Goal: Transaction & Acquisition: Purchase product/service

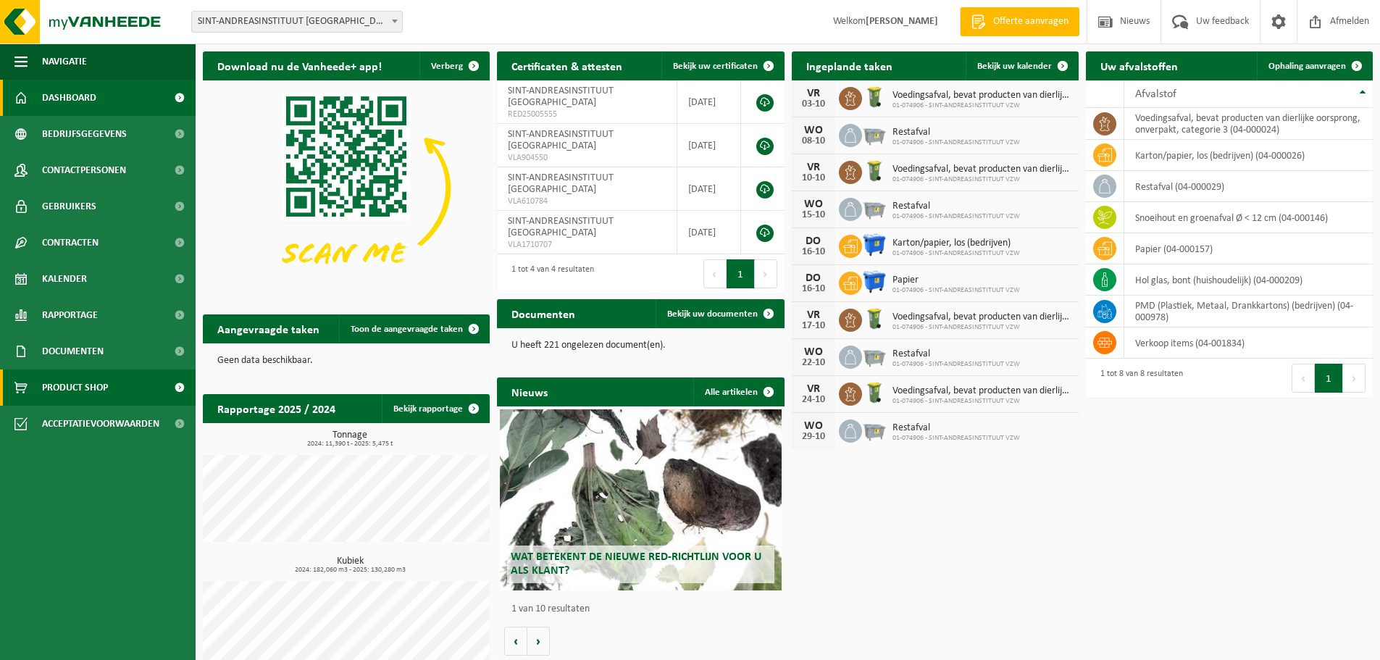
click at [75, 380] on span "Product Shop" at bounding box center [75, 387] width 66 height 36
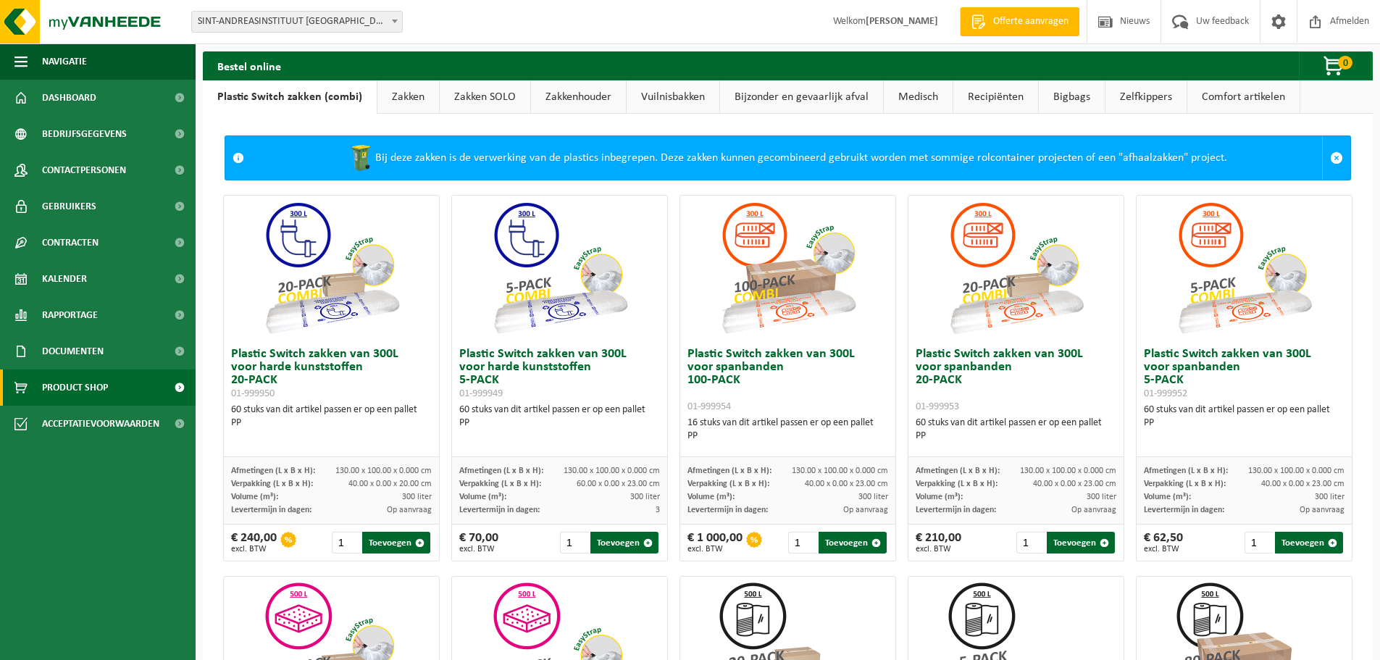
click at [407, 93] on link "Zakken" at bounding box center [408, 96] width 62 height 33
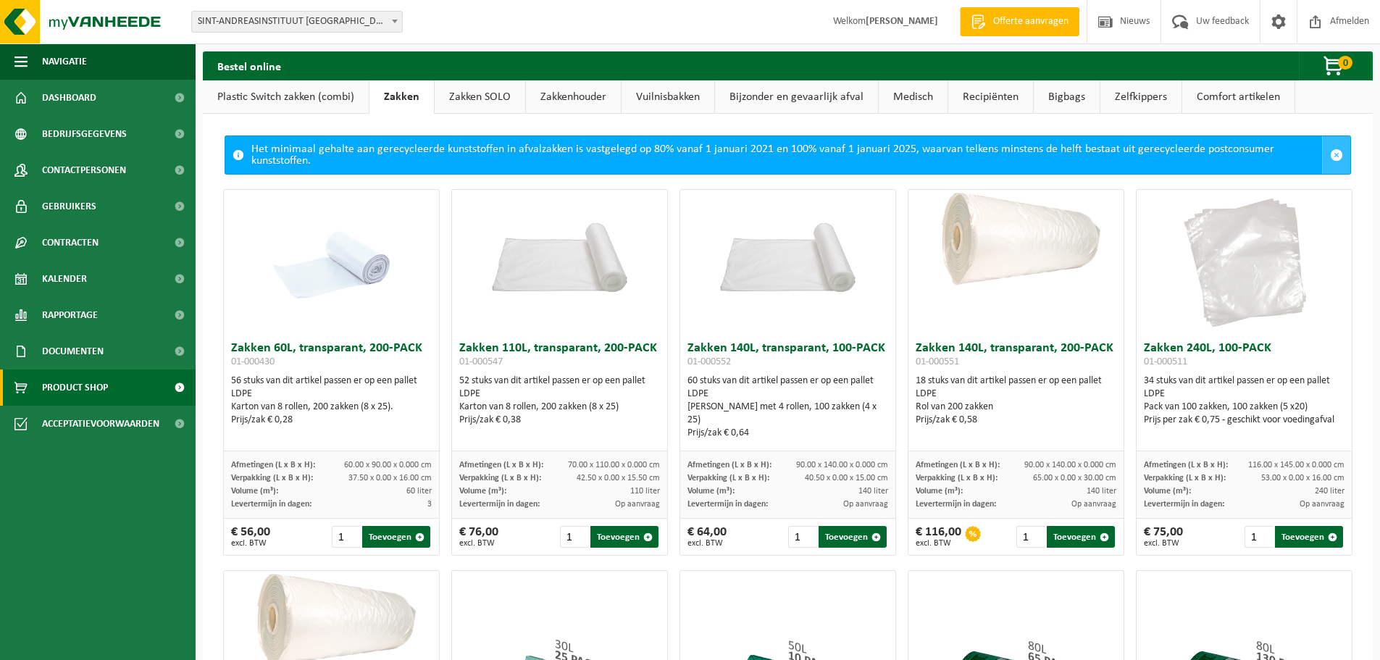
click at [1331, 154] on span at bounding box center [1336, 154] width 13 height 13
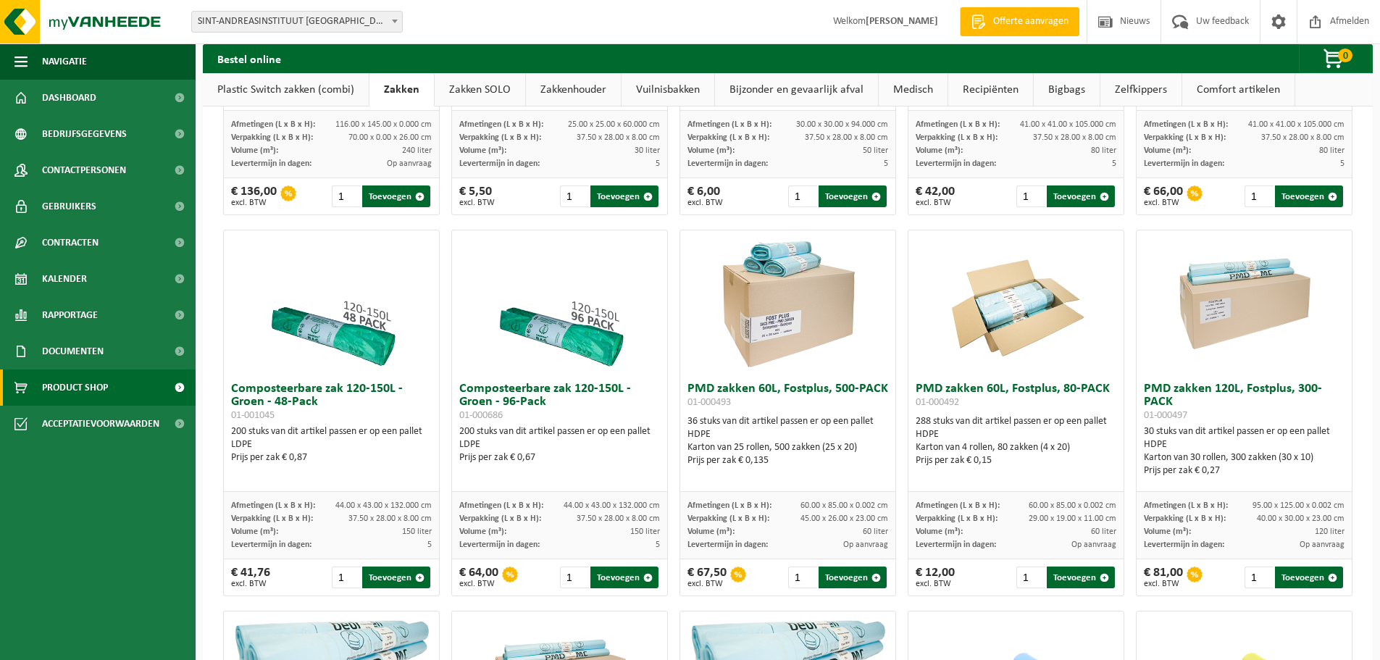
scroll to position [724, 0]
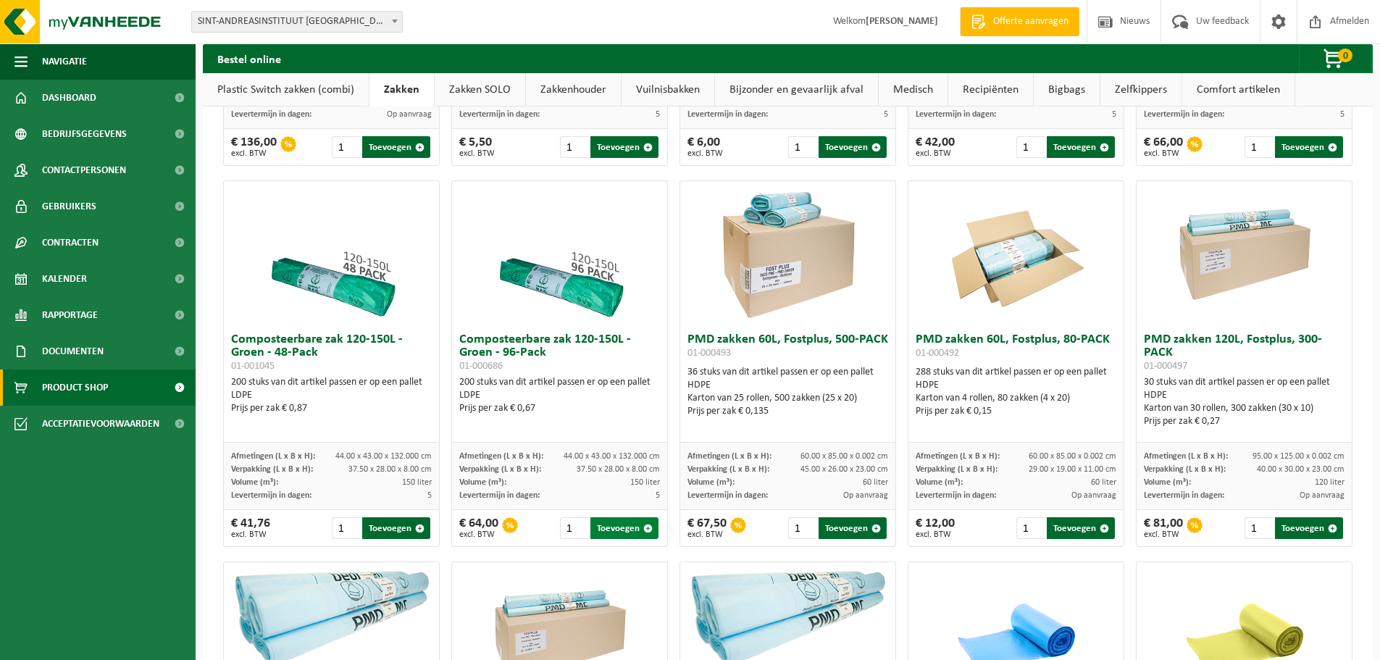
click at [614, 523] on button "Toevoegen" at bounding box center [624, 528] width 68 height 22
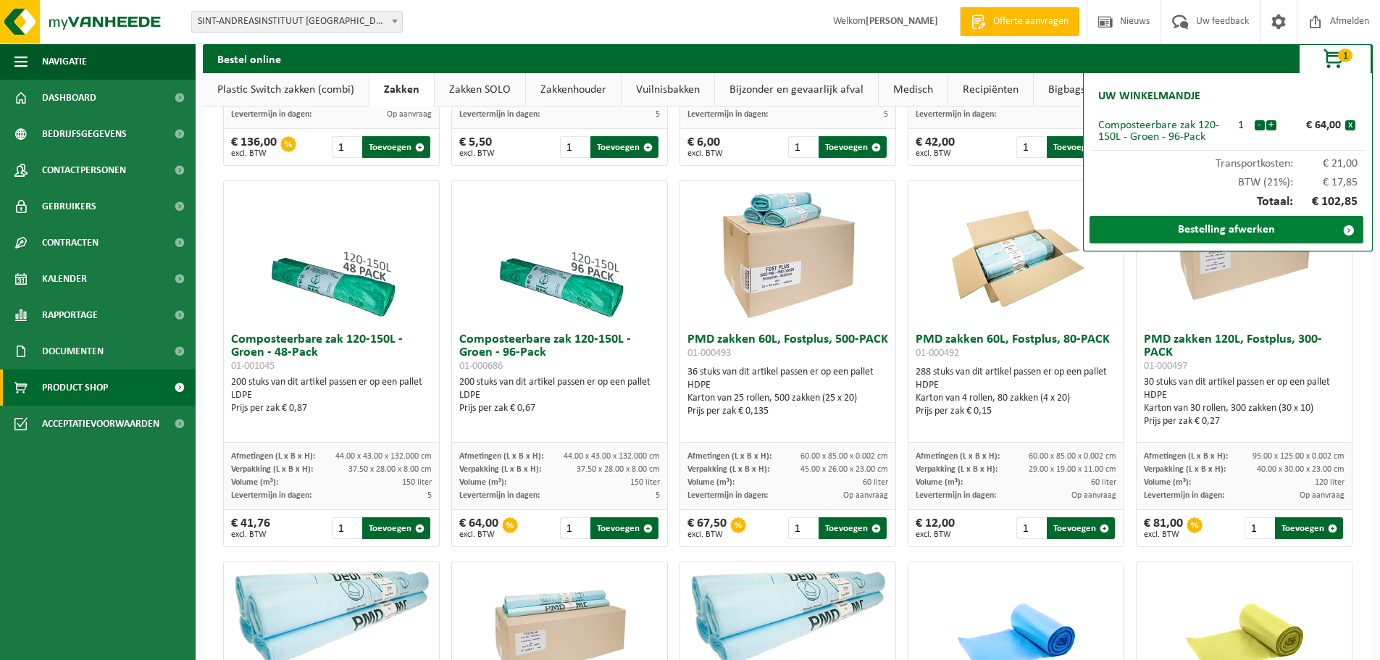
click at [1205, 225] on link "Bestelling afwerken" at bounding box center [1226, 230] width 274 height 28
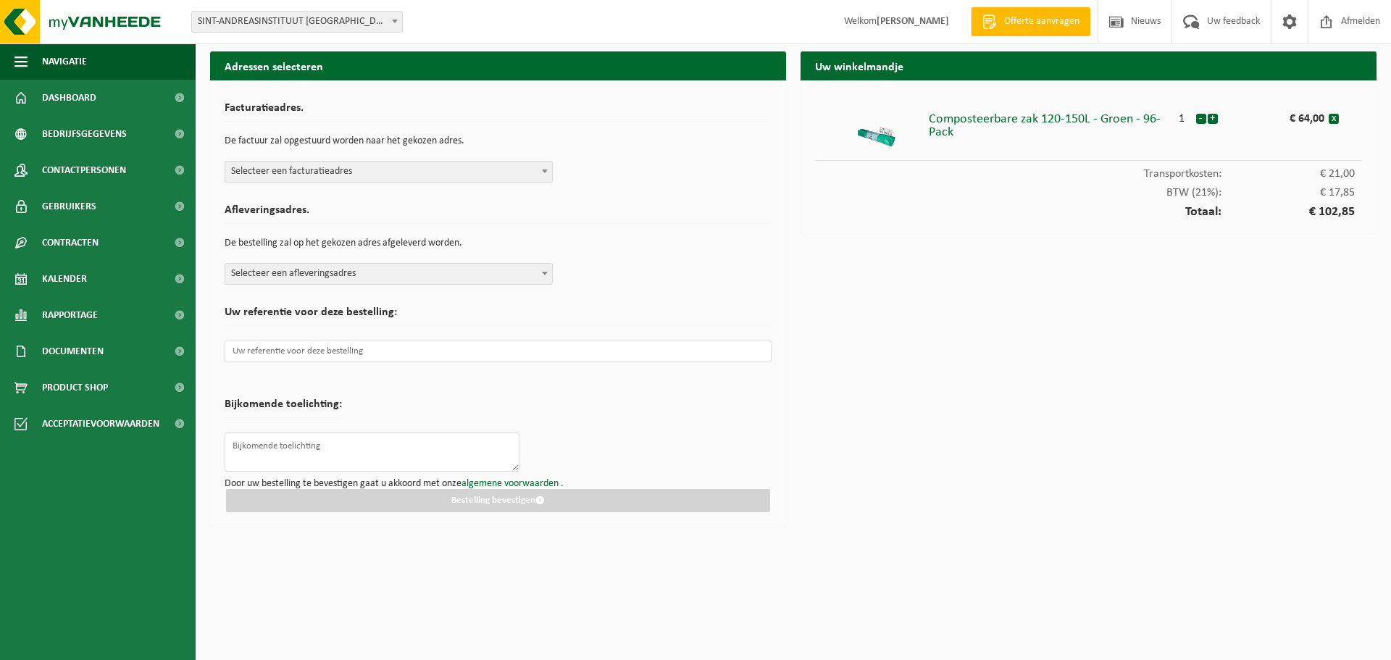
click at [505, 179] on span "Selecteer een facturatieadres" at bounding box center [388, 172] width 327 height 20
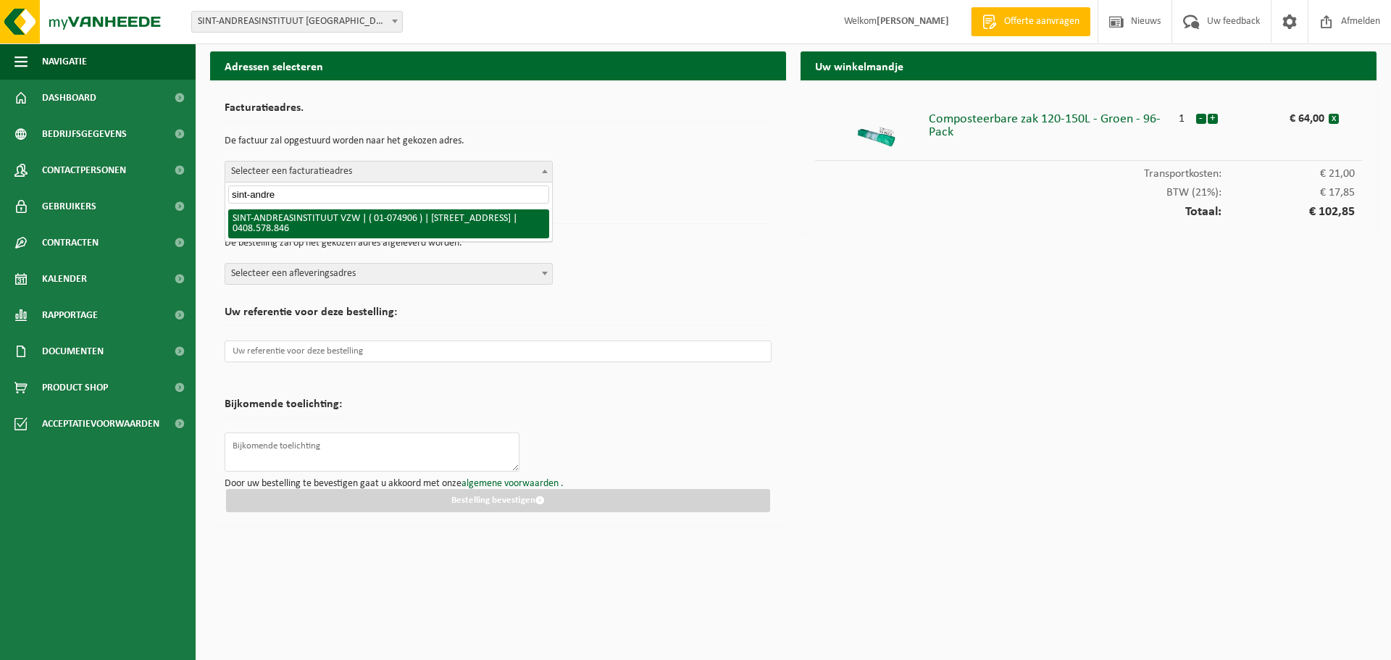
type input "sint-andre"
select select "8077"
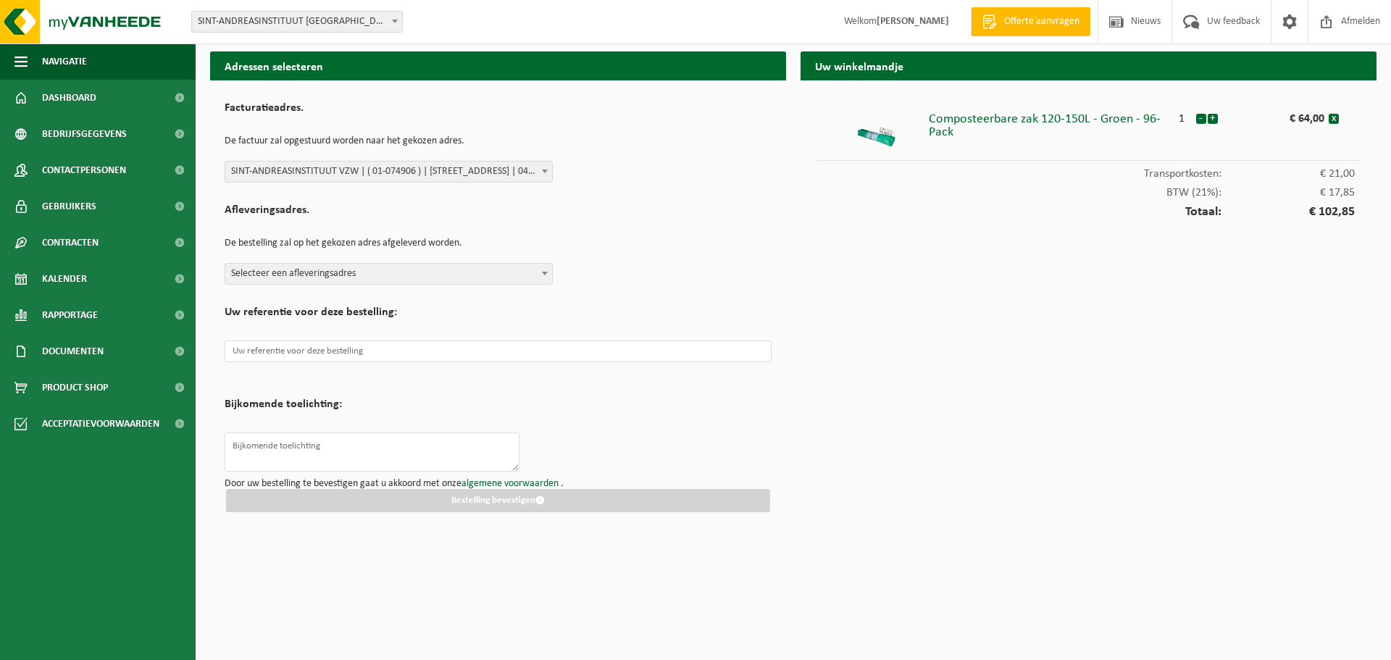
click at [425, 275] on span "Selecteer een afleveringsadres" at bounding box center [388, 274] width 327 height 20
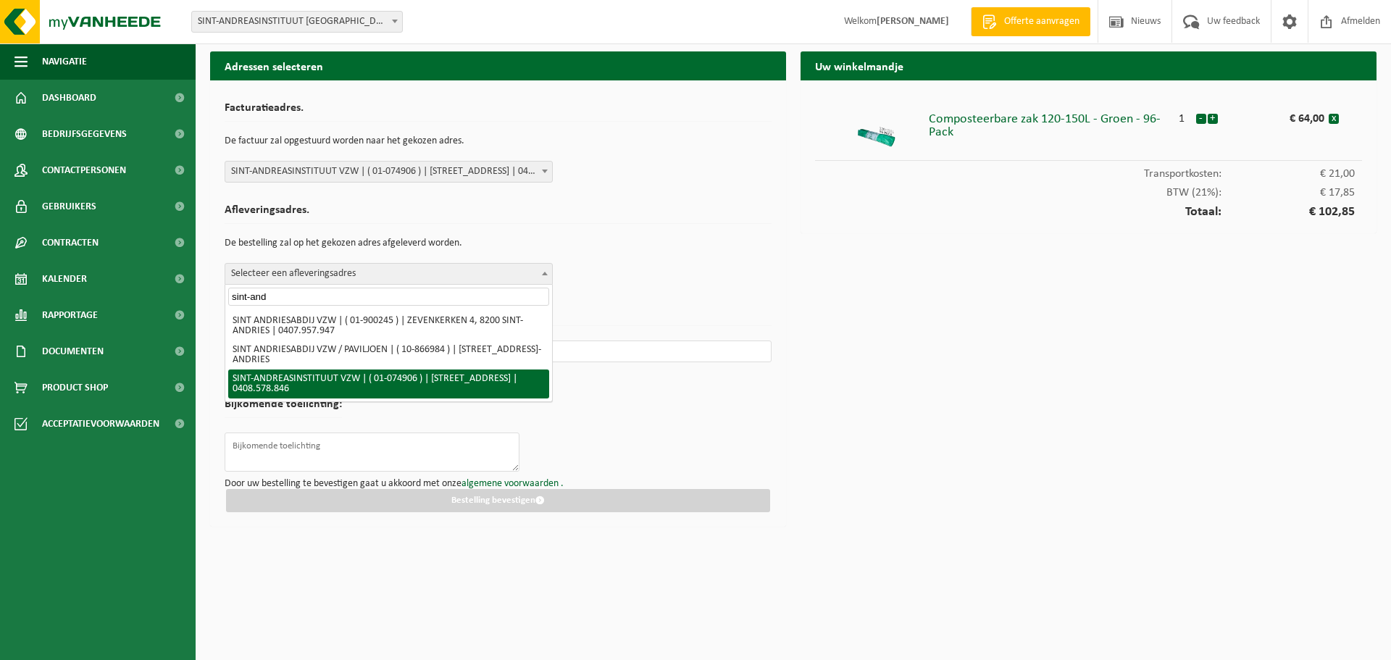
type input "sint-and"
select select "8077"
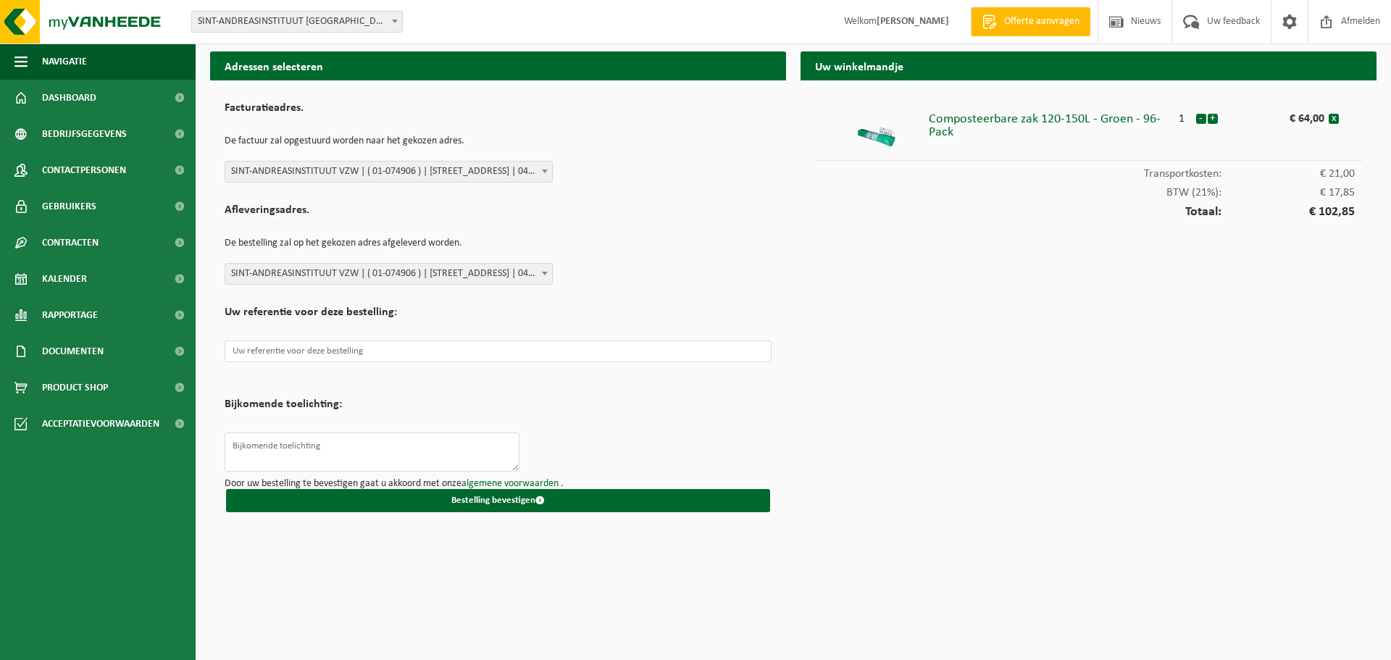
click at [398, 272] on span "SINT-ANDREASINSTITUUT VZW | ( 01-074906 ) | STEENSEDIJK 151, 8400 OOSTENDE | 04…" at bounding box center [388, 274] width 327 height 20
type input "priz"
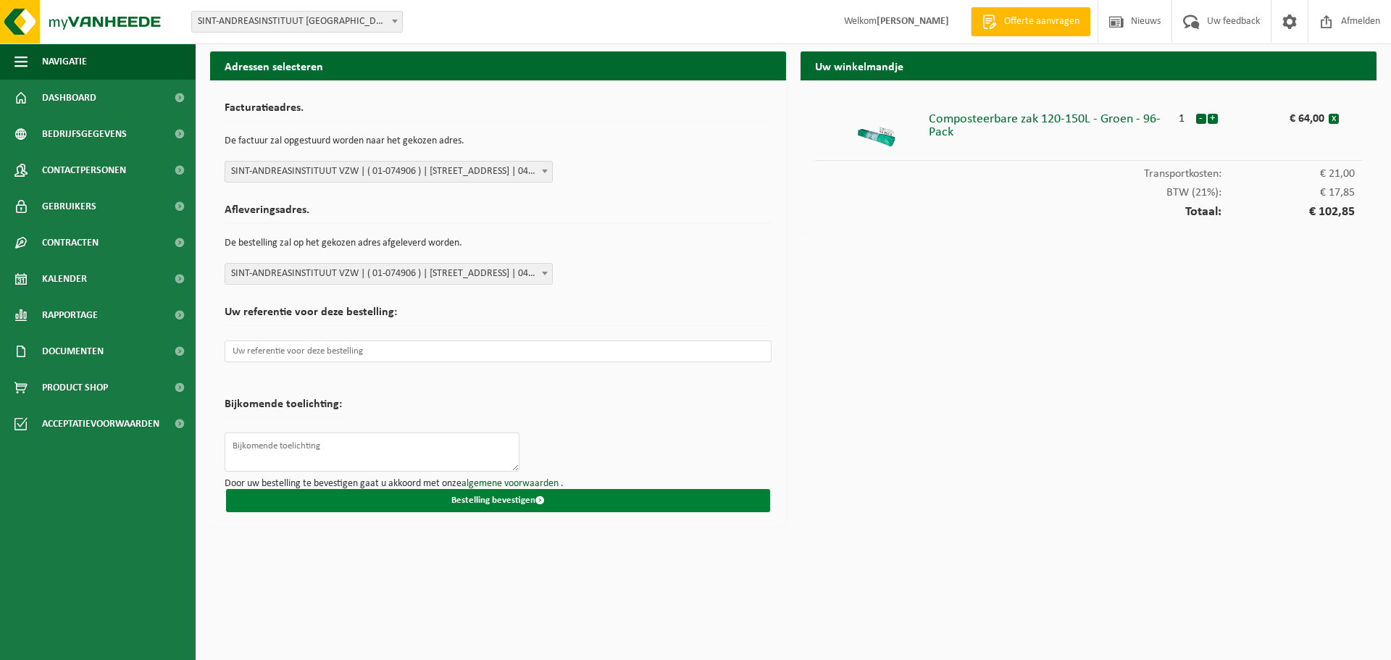
click at [520, 494] on button "Bestelling bevestigen" at bounding box center [498, 500] width 544 height 23
